Goal: Navigation & Orientation: Find specific page/section

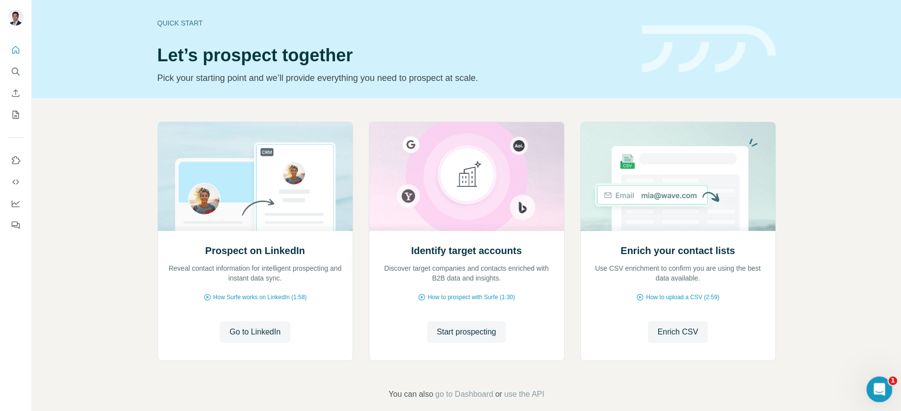
click at [877, 387] on icon "Open Intercom Messenger" at bounding box center [878, 388] width 16 height 16
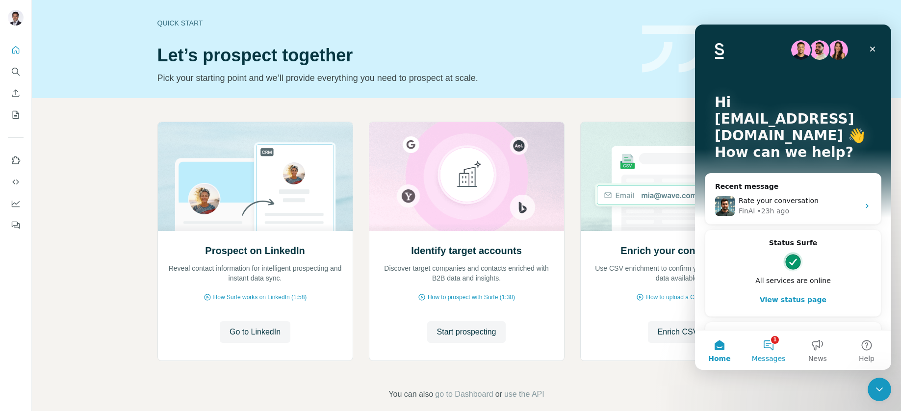
click at [774, 349] on button "1 Messages" at bounding box center [768, 349] width 49 height 39
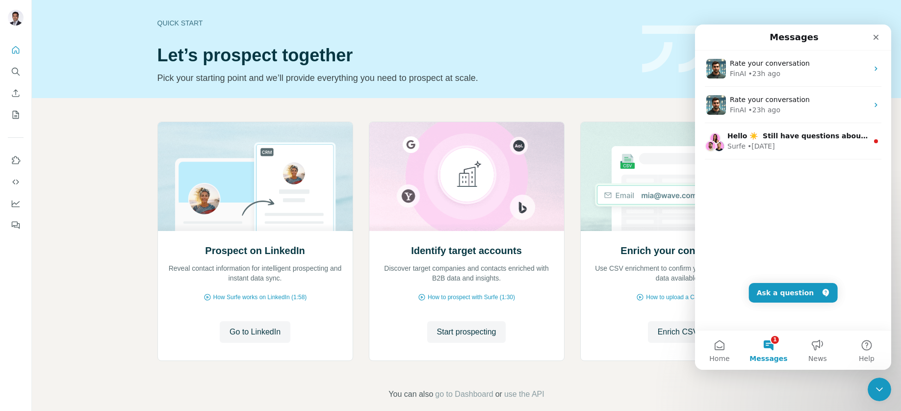
click at [624, 23] on div "Quick start" at bounding box center [393, 23] width 473 height 10
